Goal: Obtain resource: Download file/media

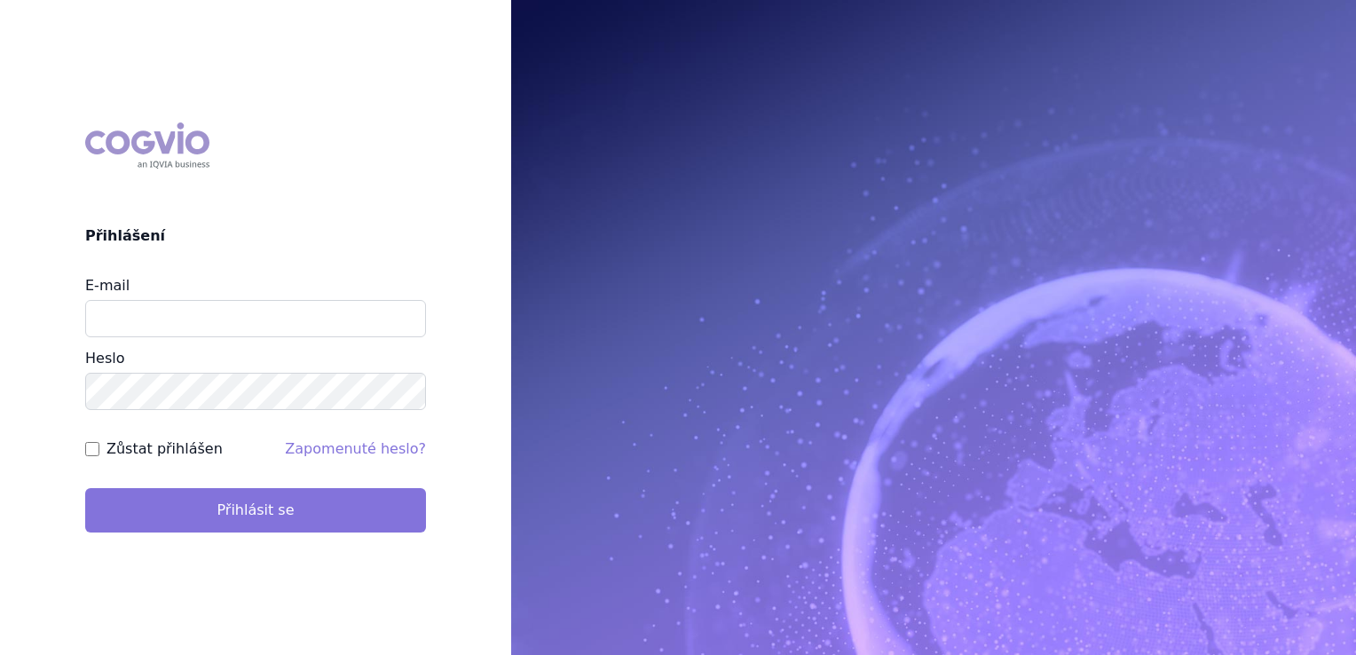
type input "jirihla@seznam.cz"
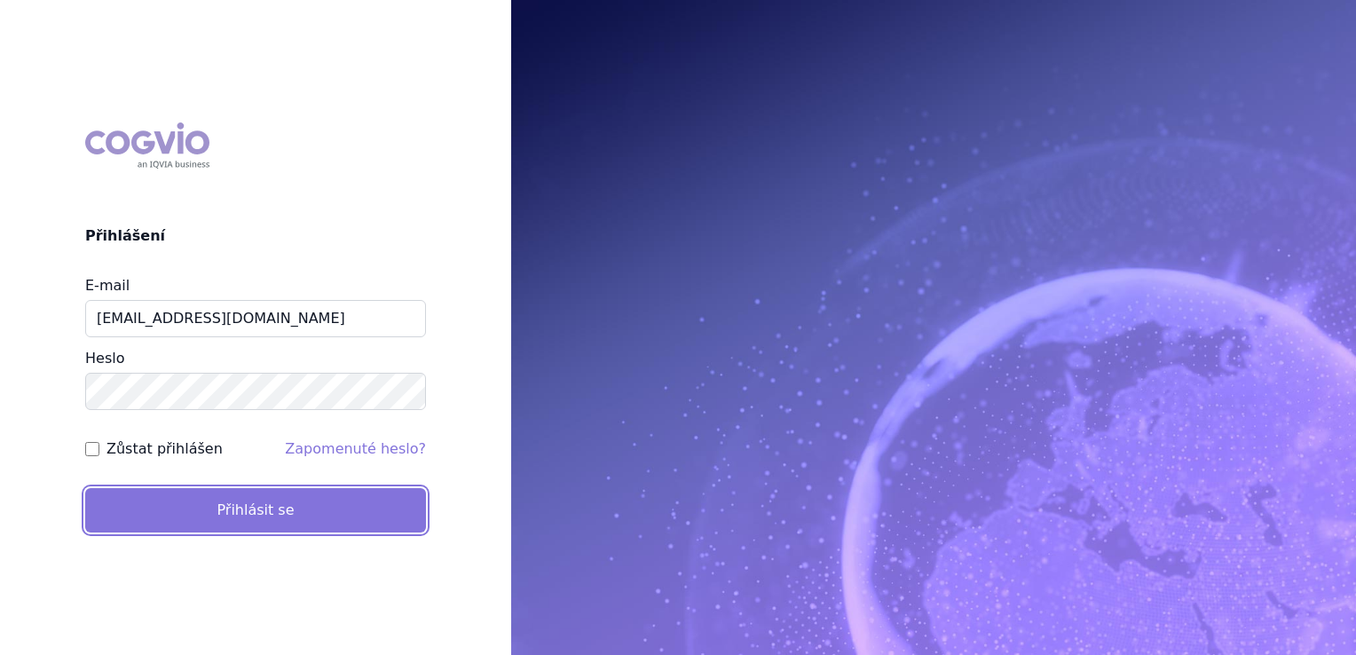
click at [257, 509] on button "Přihlásit se" at bounding box center [255, 510] width 341 height 44
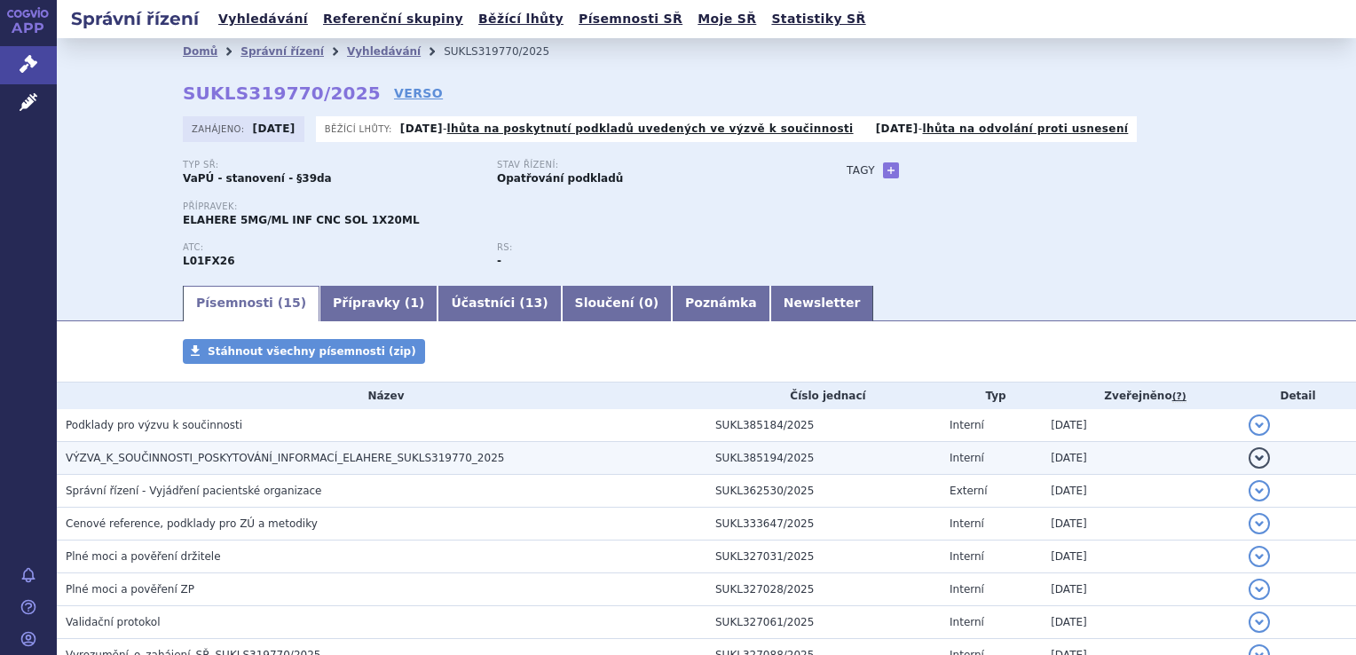
click at [241, 459] on span "VÝZVA_K_SOUČINNOSTI_POSKYTOVÁNÍ_INFORMACÍ_ELAHERE_SUKLS319770_2025" at bounding box center [285, 458] width 438 height 12
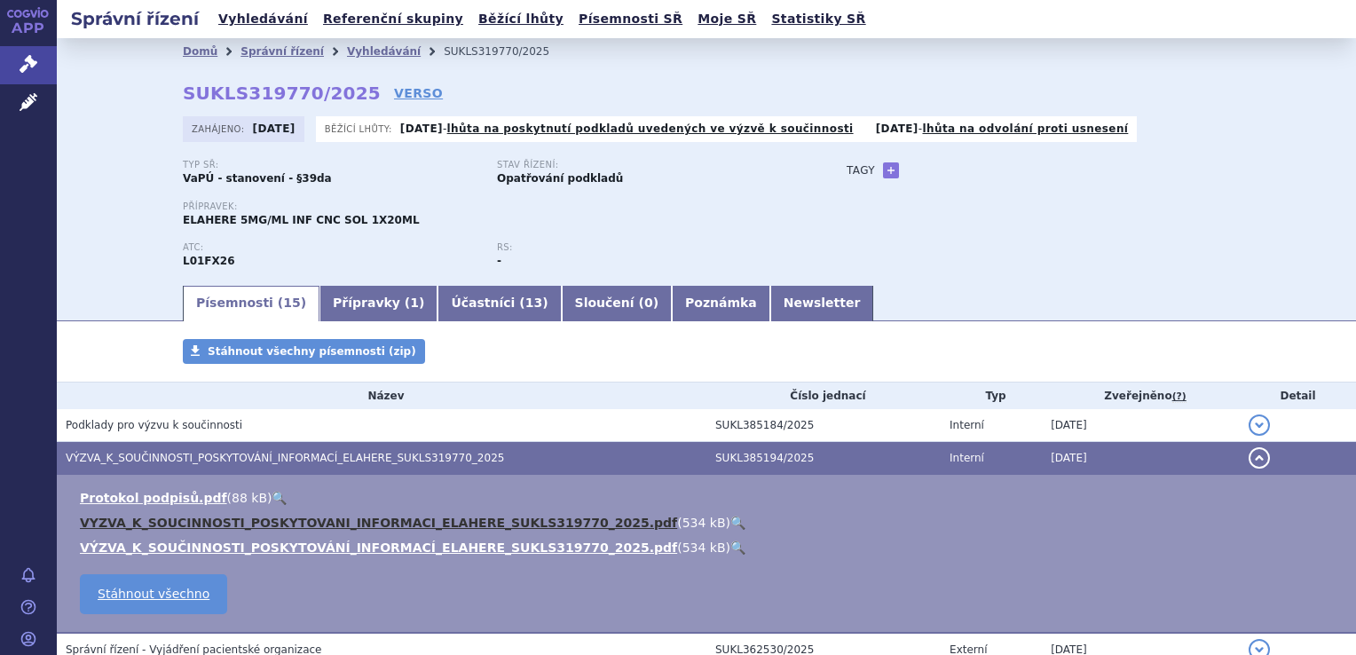
click at [259, 525] on link "VYZVA_K_SOUCINNOSTI_POSKYTOVANI_INFORMACI_ELAHERE_SUKLS319770_2025.pdf" at bounding box center [378, 523] width 597 height 14
click at [454, 526] on link "VYZVA_K_SOUCINNOSTI_POSKYTOVANI_INFORMACI_ELAHERE_SUKLS319770_2025.pdf" at bounding box center [378, 523] width 597 height 14
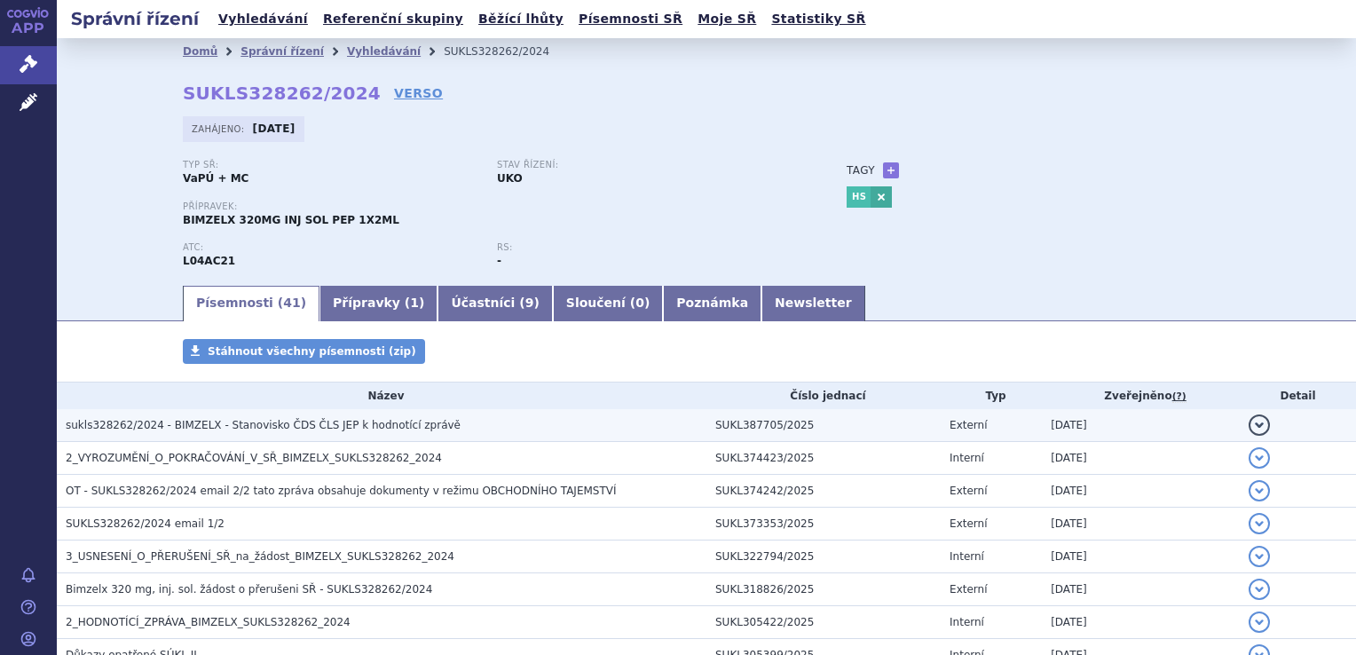
click at [341, 429] on span "sukls328262/2024 - BIMZELX - Stanovisko ČDS ČLS JEP k hodnotící zprávě" at bounding box center [263, 425] width 395 height 12
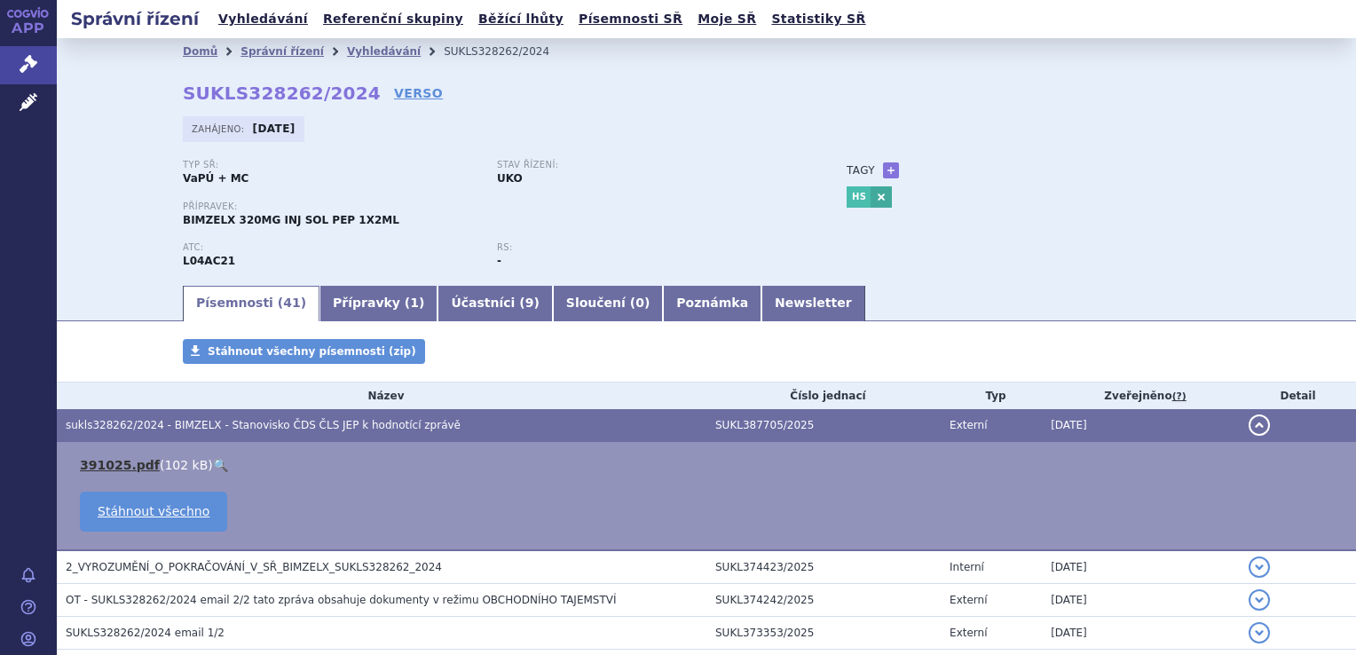
click at [141, 464] on link "391025.pdf" at bounding box center [120, 465] width 80 height 14
